Goal: Information Seeking & Learning: Learn about a topic

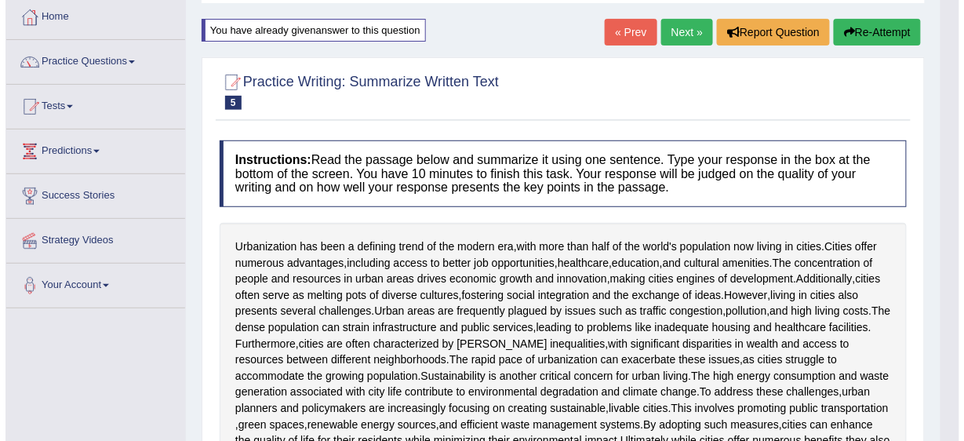
scroll to position [71, 0]
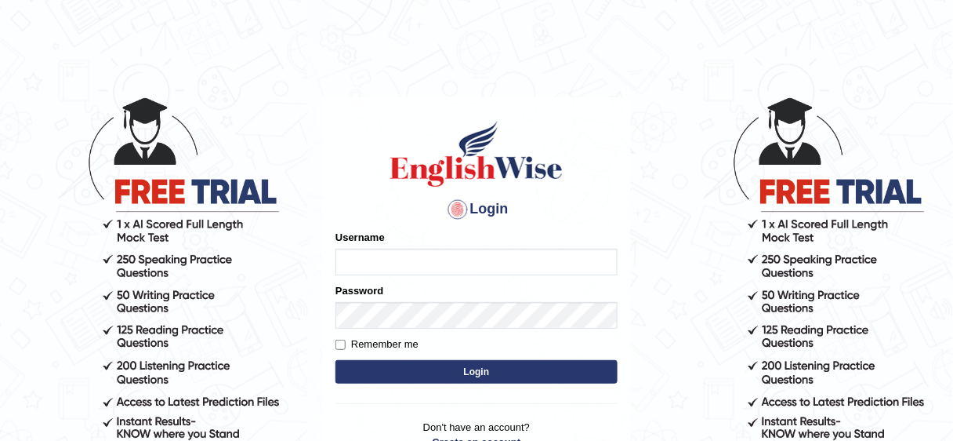
type input "Nafisa"
click at [467, 366] on button "Login" at bounding box center [477, 372] width 282 height 24
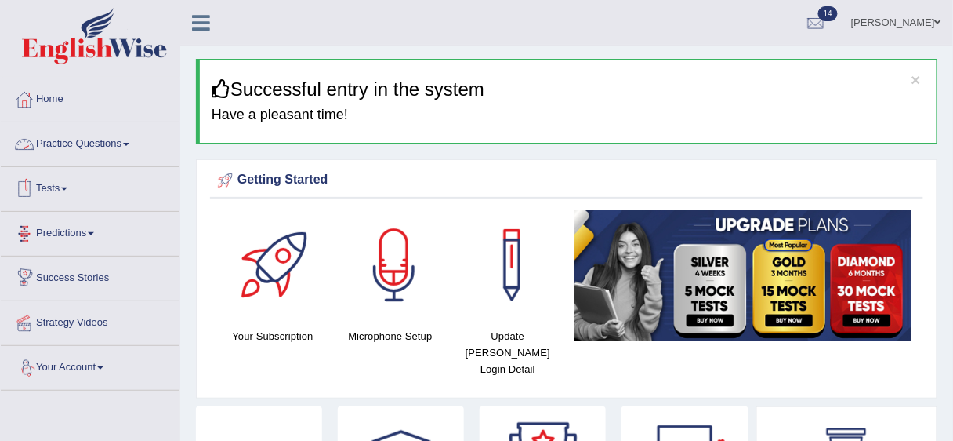
click at [131, 146] on link "Practice Questions" at bounding box center [90, 141] width 179 height 39
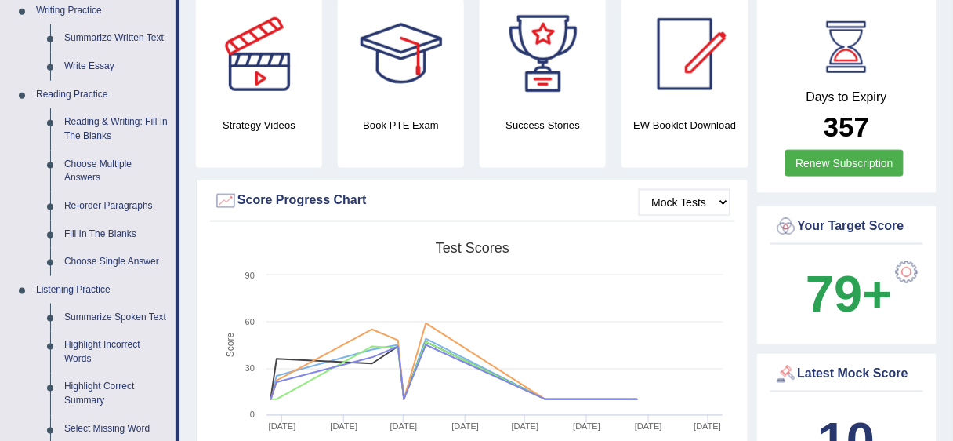
scroll to position [410, 0]
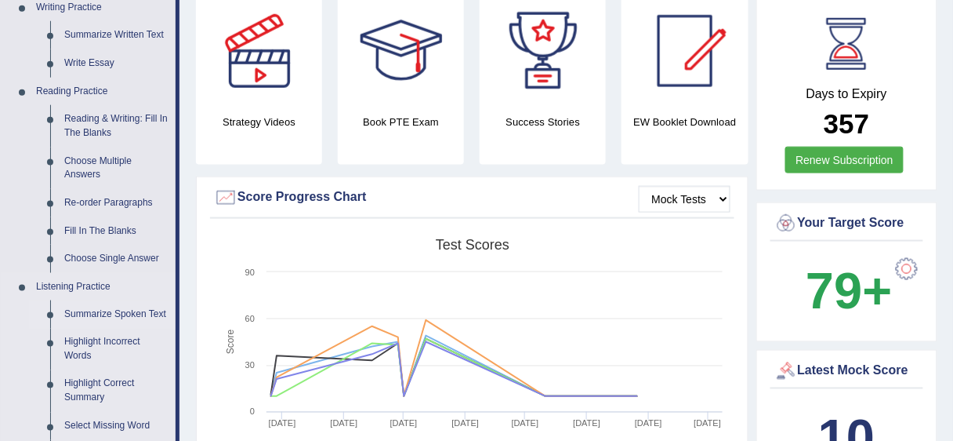
click at [100, 317] on link "Summarize Spoken Text" at bounding box center [116, 314] width 118 height 28
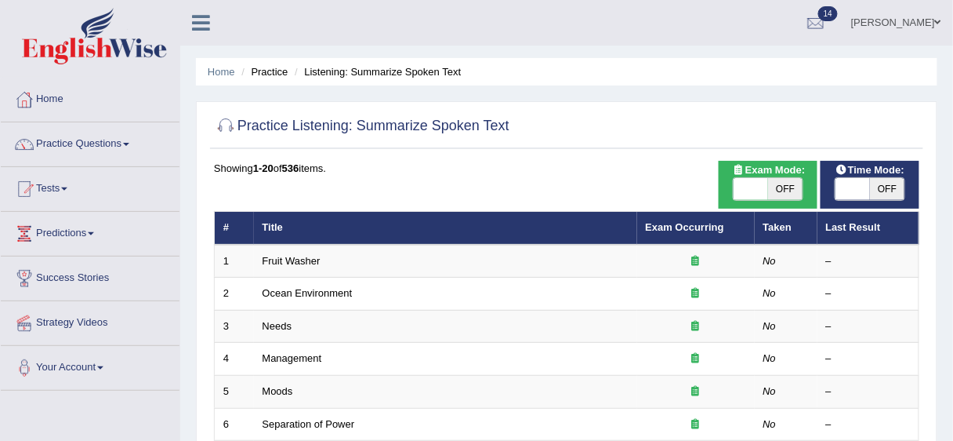
click at [893, 189] on span "OFF" at bounding box center [887, 189] width 35 height 22
checkbox input "true"
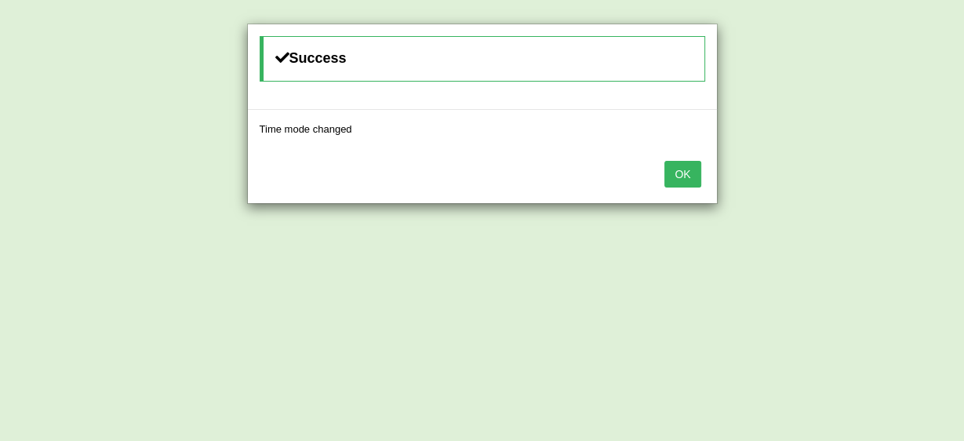
click at [688, 173] on button "OK" at bounding box center [682, 174] width 36 height 27
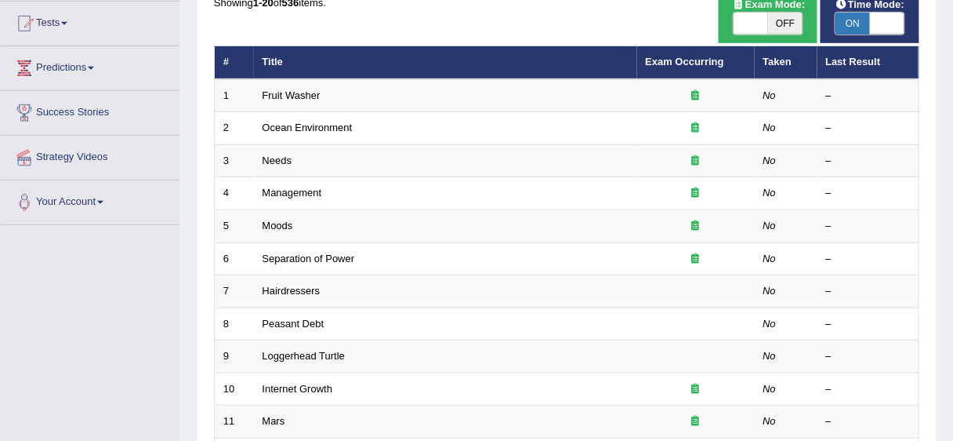
scroll to position [161, 0]
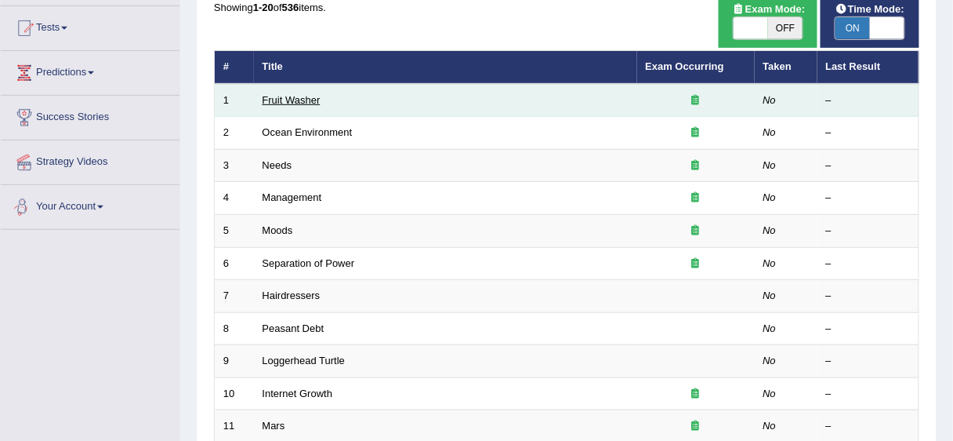
click at [301, 97] on link "Fruit Washer" at bounding box center [292, 100] width 58 height 12
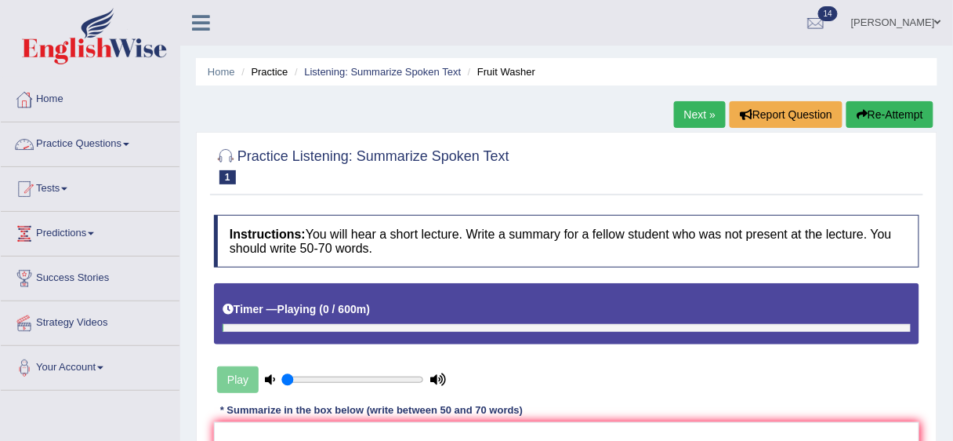
click at [129, 144] on span at bounding box center [126, 144] width 6 height 3
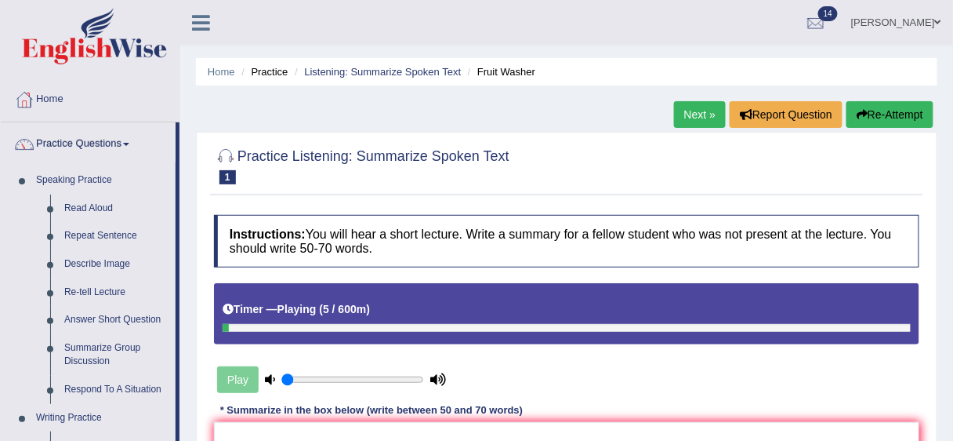
drag, startPoint x: 178, startPoint y: 296, endPoint x: 178, endPoint y: 313, distance: 17.3
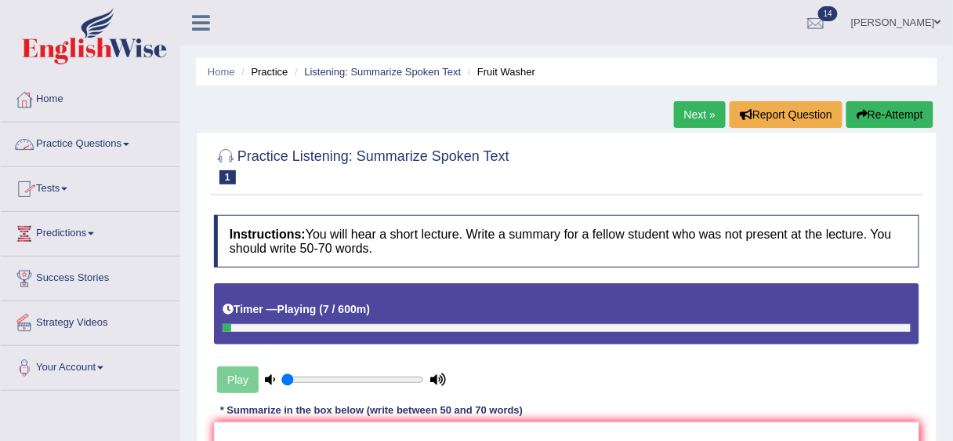
click at [132, 140] on link "Practice Questions" at bounding box center [90, 141] width 179 height 39
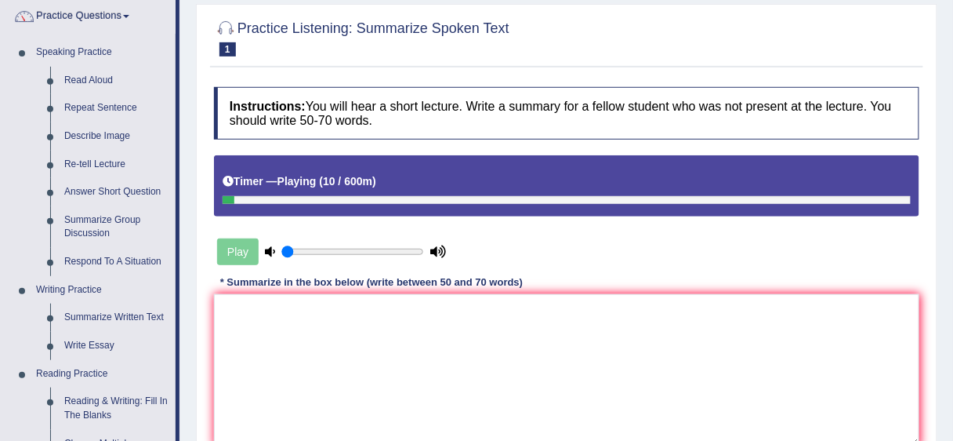
scroll to position [131, 0]
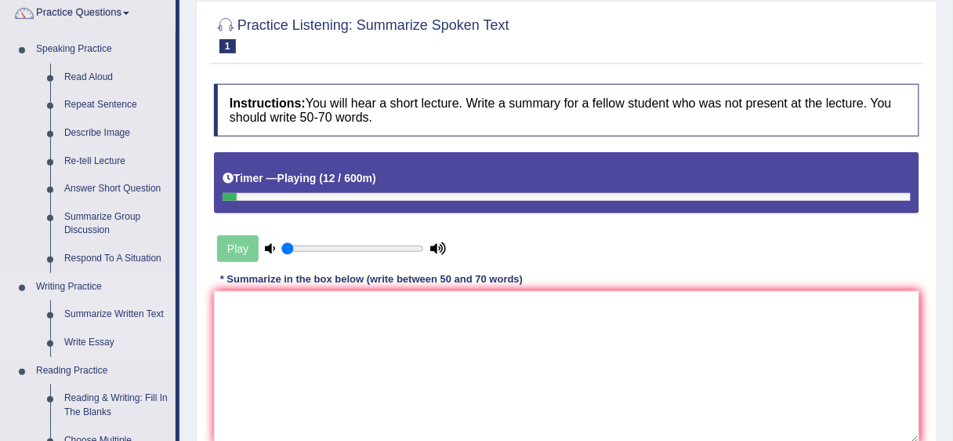
click at [134, 314] on link "Summarize Written Text" at bounding box center [116, 314] width 118 height 28
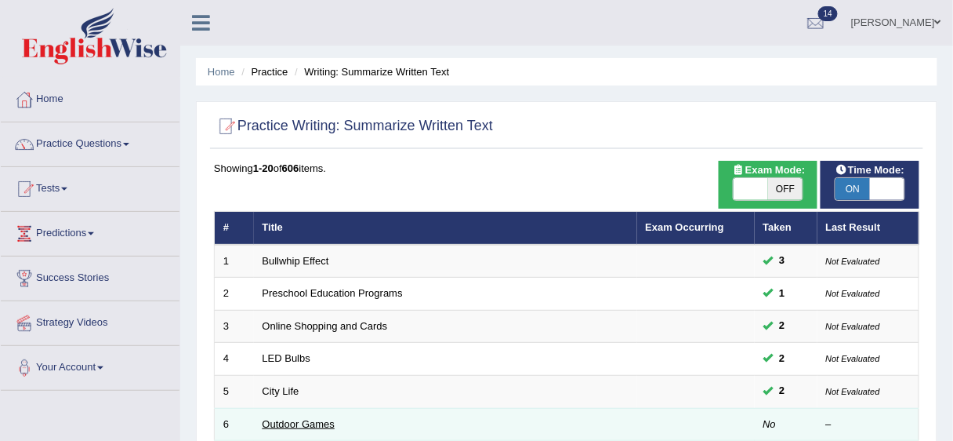
click at [302, 420] on link "Outdoor Games" at bounding box center [299, 424] width 73 height 12
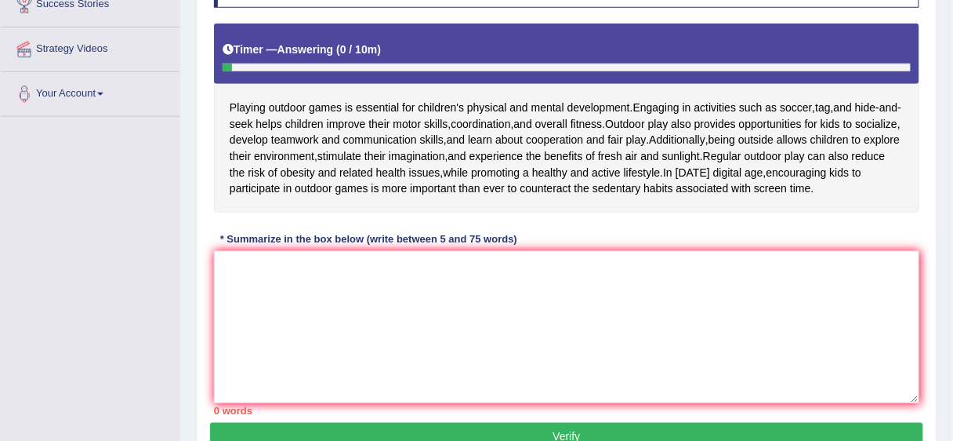
scroll to position [278, 0]
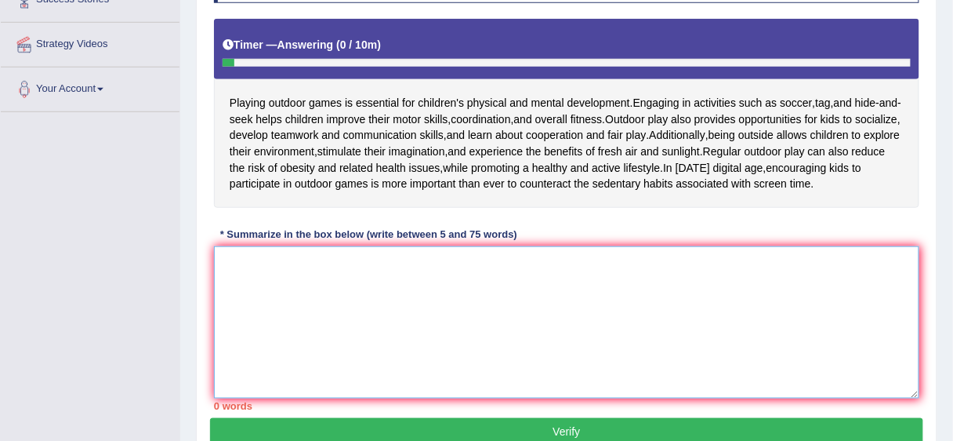
click at [290, 281] on textarea at bounding box center [567, 322] width 706 height 152
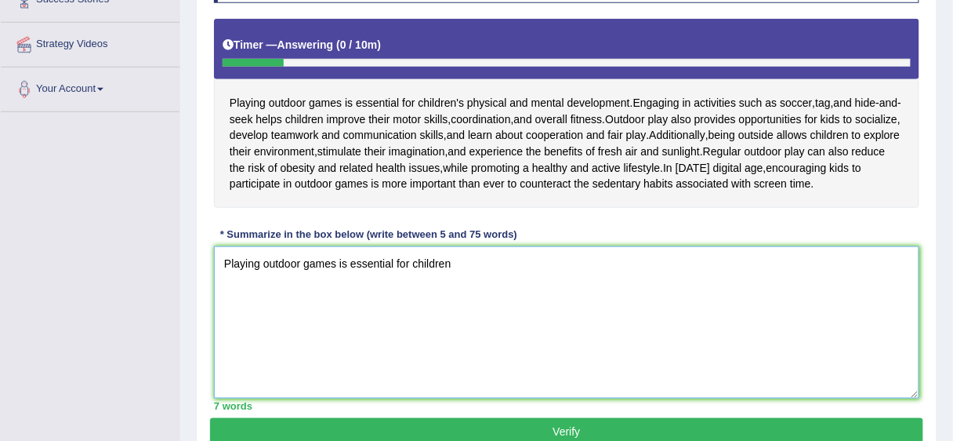
click at [461, 277] on textarea "Playing outdoor games is essential for children" at bounding box center [567, 322] width 706 height 152
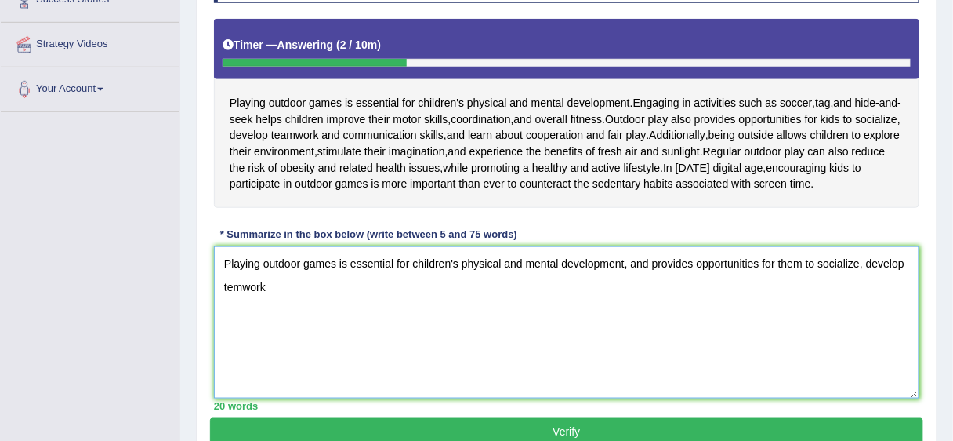
click at [232, 303] on textarea "Playing outdoor games is essential for children's physical and mental developme…" at bounding box center [567, 322] width 706 height 152
click at [282, 303] on textarea "Playing outdoor games is essential for children's physical and mental developme…" at bounding box center [567, 322] width 706 height 152
click at [379, 300] on textarea "Playing outdoor games is essential for children's physical and mental developme…" at bounding box center [567, 322] width 706 height 152
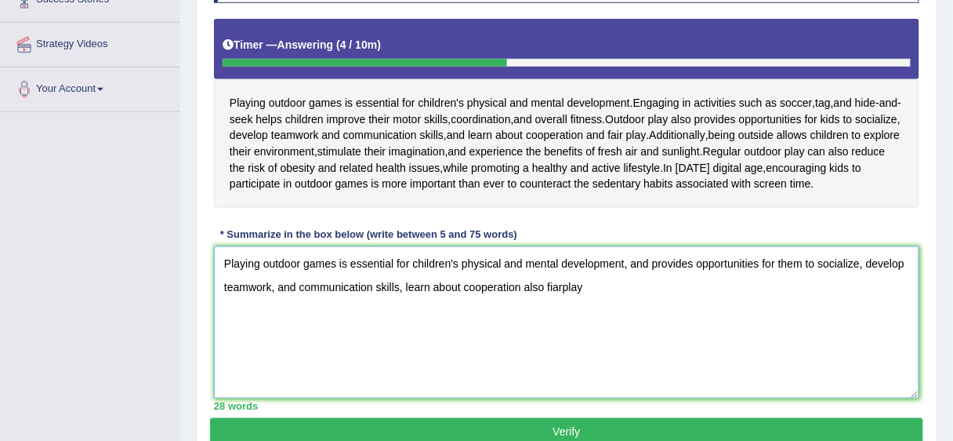
click at [538, 334] on textarea "Playing outdoor games is essential for children's physical and mental developme…" at bounding box center [567, 322] width 706 height 152
click at [645, 307] on textarea "Playing outdoor games is essential for children's physical and mental developme…" at bounding box center [567, 322] width 706 height 152
click at [648, 304] on textarea "Playing outdoor games is essential for children's physical and mental developme…" at bounding box center [567, 322] width 706 height 152
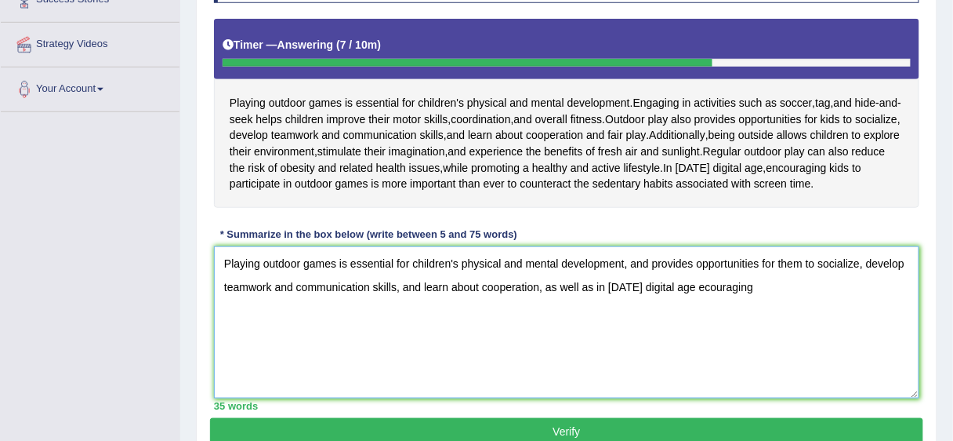
click at [699, 300] on textarea "Playing outdoor games is essential for children's physical and mental developme…" at bounding box center [567, 322] width 706 height 152
click at [703, 300] on textarea "Playing outdoor games is essential for children's physical and mental developme…" at bounding box center [567, 322] width 706 height 152
click at [768, 293] on textarea "Playing outdoor games is essential for children's physical and mental developme…" at bounding box center [567, 322] width 706 height 152
click at [695, 300] on textarea "Playing outdoor games is essential for children's physical and mental developme…" at bounding box center [567, 322] width 706 height 152
click at [768, 299] on textarea "Playing outdoor games is essential for children's physical and mental developme…" at bounding box center [567, 322] width 706 height 152
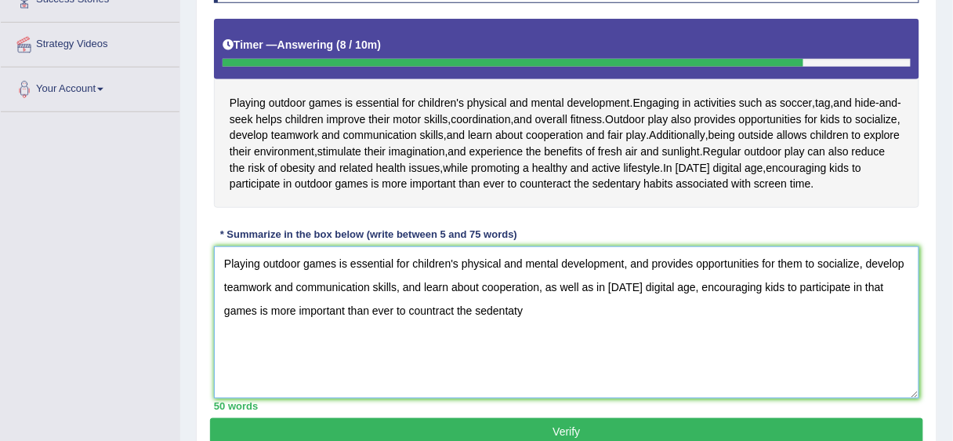
click at [438, 324] on textarea "Playing outdoor games is essential for children's physical and mental developme…" at bounding box center [567, 322] width 706 height 152
click at [434, 325] on textarea "Playing outdoor games is essential for children's physical and mental developme…" at bounding box center [567, 322] width 706 height 152
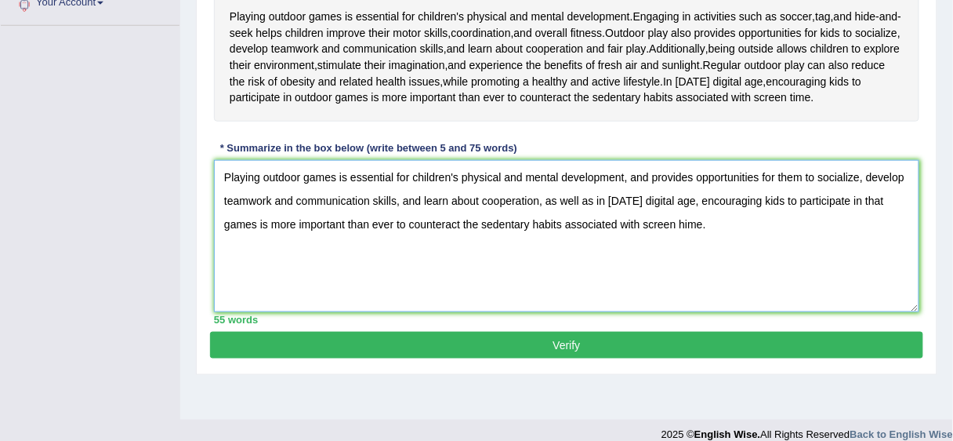
scroll to position [382, 0]
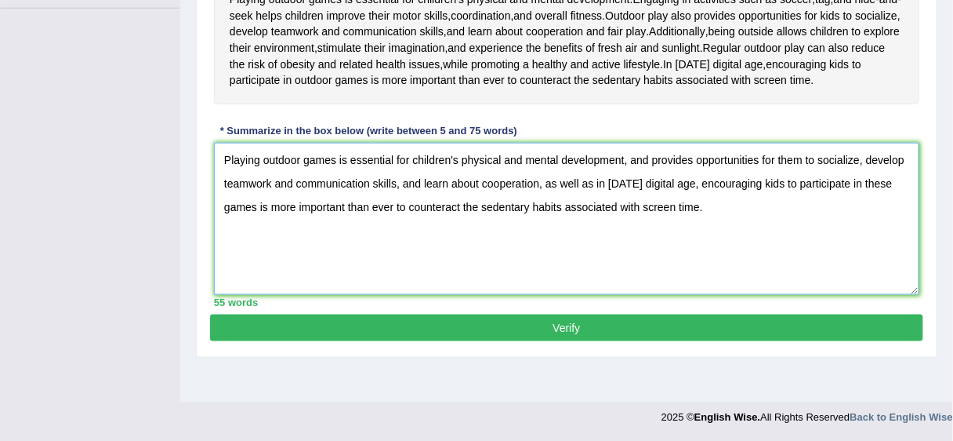
type textarea "Playing outdoor games is essential for children's physical and mental developme…"
click at [573, 341] on button "Verify" at bounding box center [567, 327] width 714 height 27
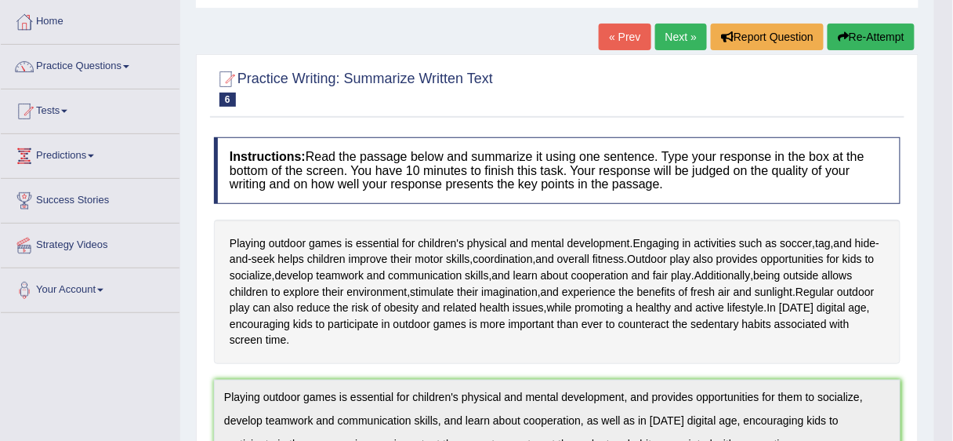
scroll to position [0, 0]
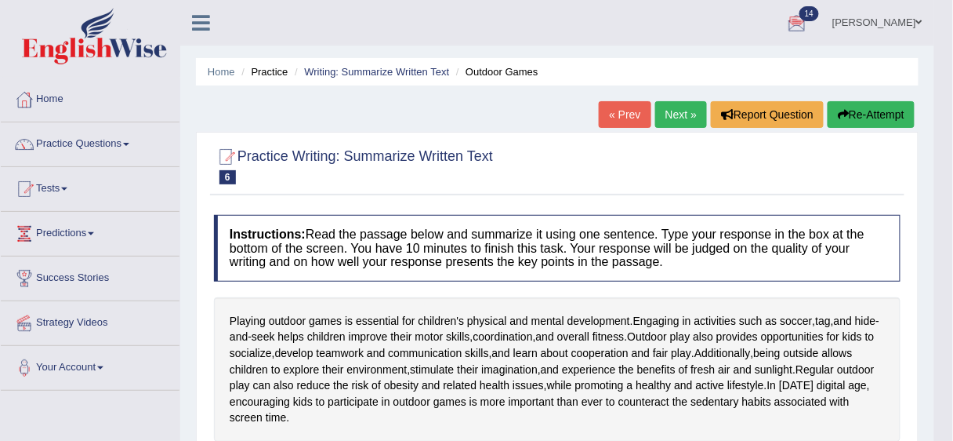
click at [687, 111] on link "Next »" at bounding box center [682, 114] width 52 height 27
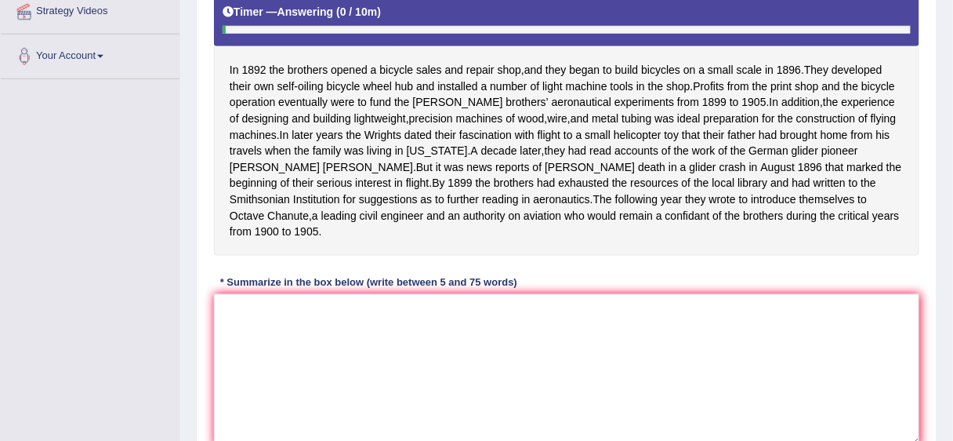
scroll to position [316, 0]
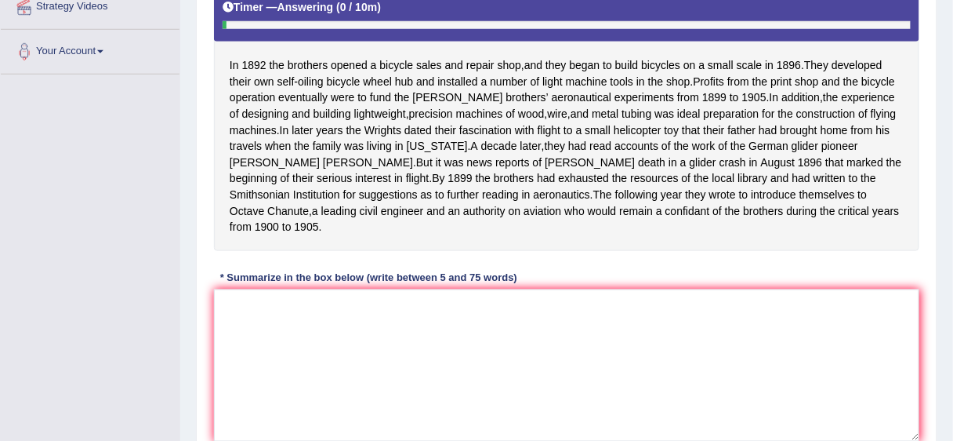
drag, startPoint x: 956, startPoint y: 63, endPoint x: 957, endPoint y: 217, distance: 154.5
click at [325, 311] on textarea at bounding box center [567, 365] width 706 height 152
type textarea "i"
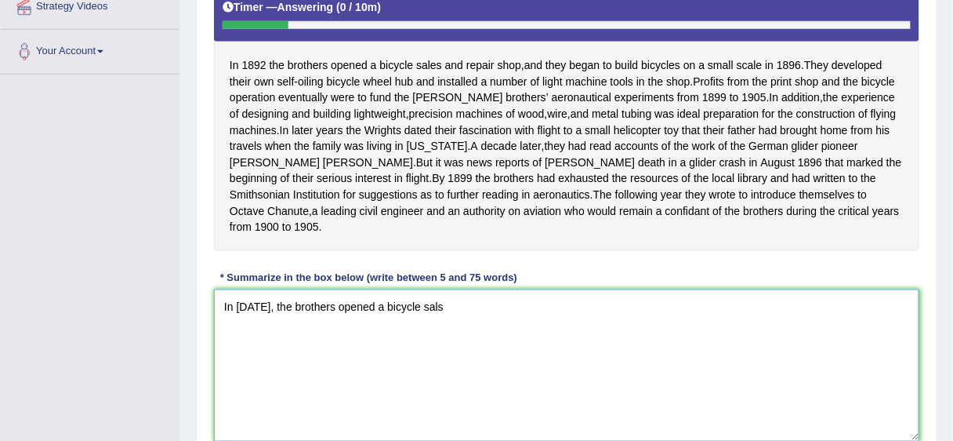
click at [436, 304] on textarea "In [DATE], the brothers opened a bicycle sals" at bounding box center [567, 365] width 706 height 152
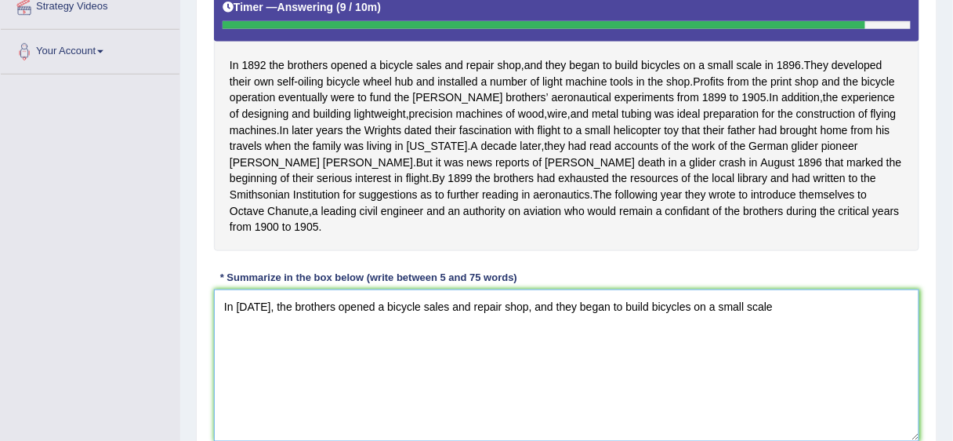
type textarea "In [DATE], the brothers opened a bicycle sales and repair shop, and they began …"
